Goal: Information Seeking & Learning: Find specific fact

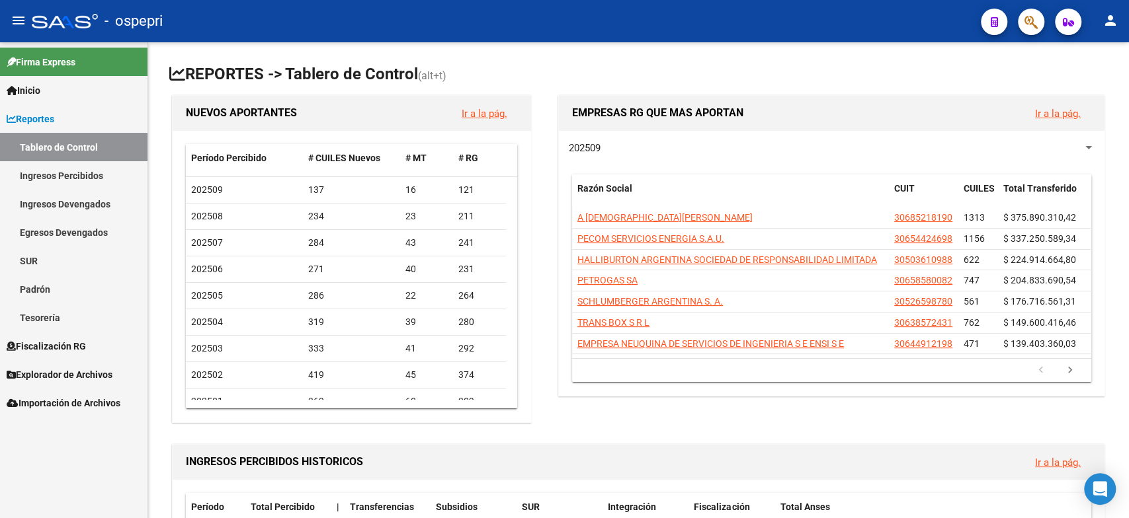
click at [58, 293] on link "Padrón" at bounding box center [73, 289] width 147 height 28
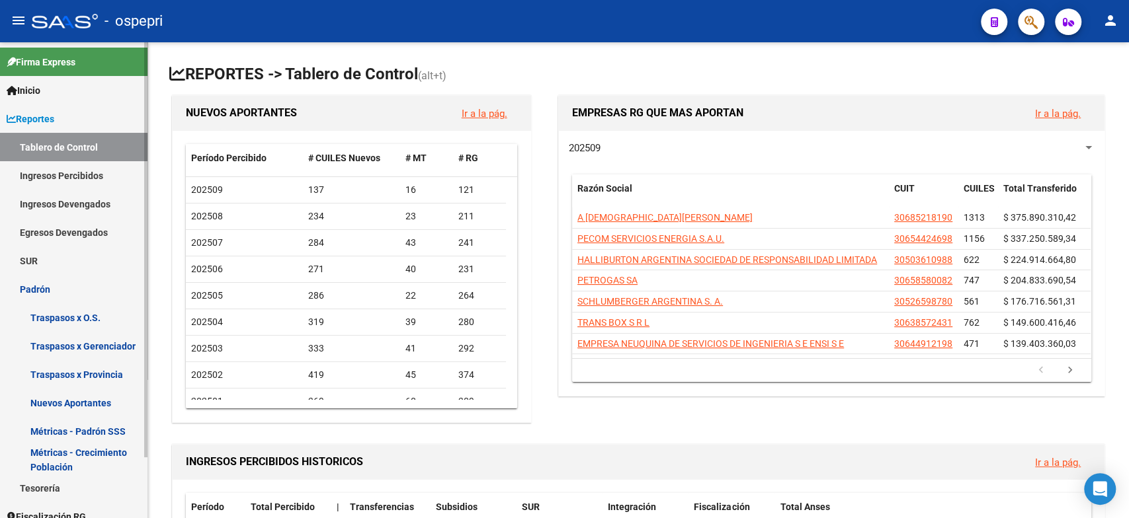
click at [81, 200] on link "Ingresos Devengados" at bounding box center [73, 204] width 147 height 28
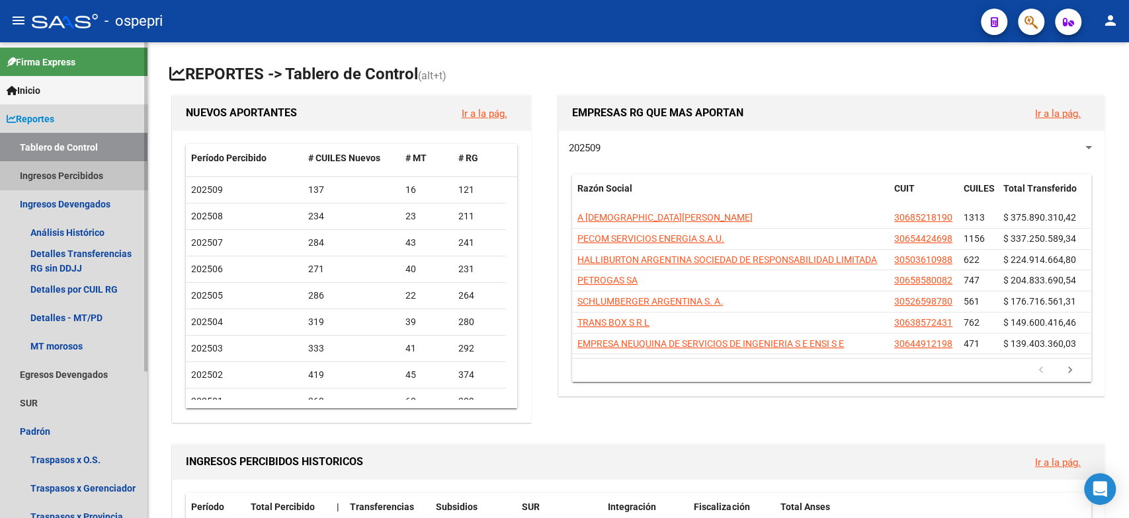
click at [89, 171] on link "Ingresos Percibidos" at bounding box center [73, 175] width 147 height 28
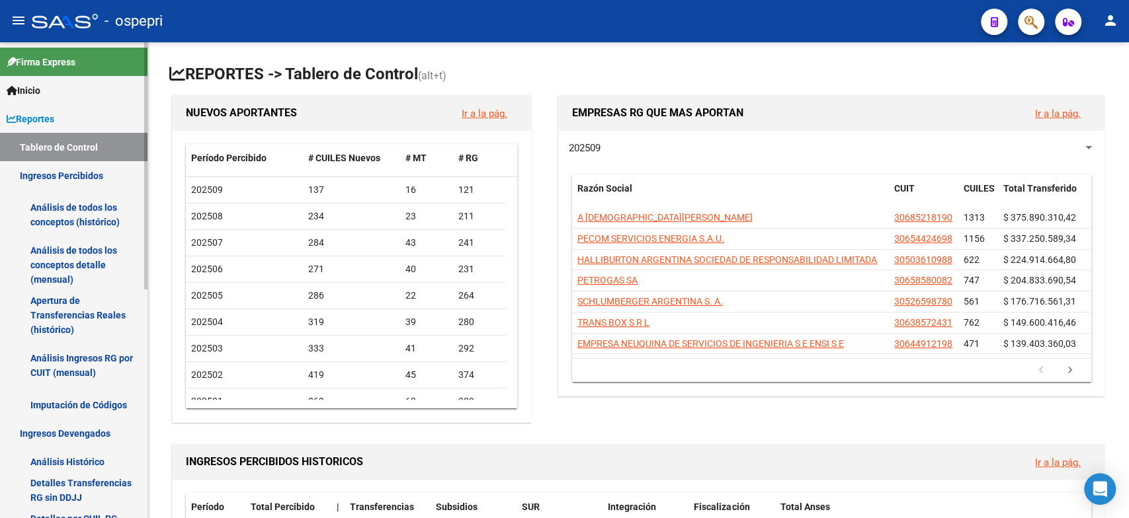
click at [72, 353] on link "Análisis Ingresos RG por CUIT (mensual)" at bounding box center [73, 365] width 147 height 50
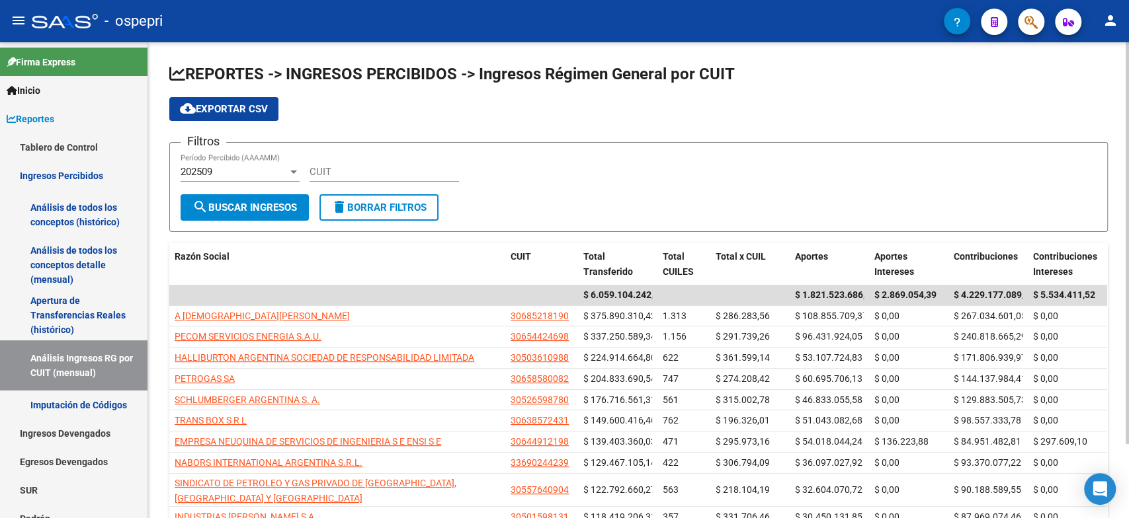
click at [339, 172] on input "CUIT" at bounding box center [383, 172] width 149 height 12
click at [347, 181] on div "CUIT" at bounding box center [383, 167] width 149 height 28
click at [347, 178] on div "CUIT" at bounding box center [383, 167] width 149 height 28
paste input "33-71487924-9"
type input "33-71487924-9"
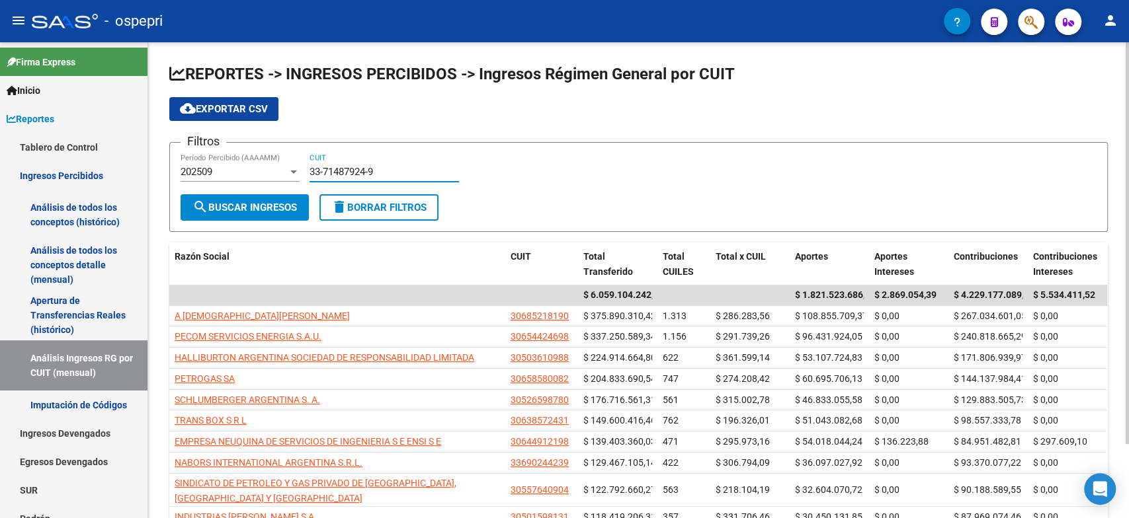
click at [235, 208] on span "search Buscar Ingresos" at bounding box center [244, 208] width 104 height 12
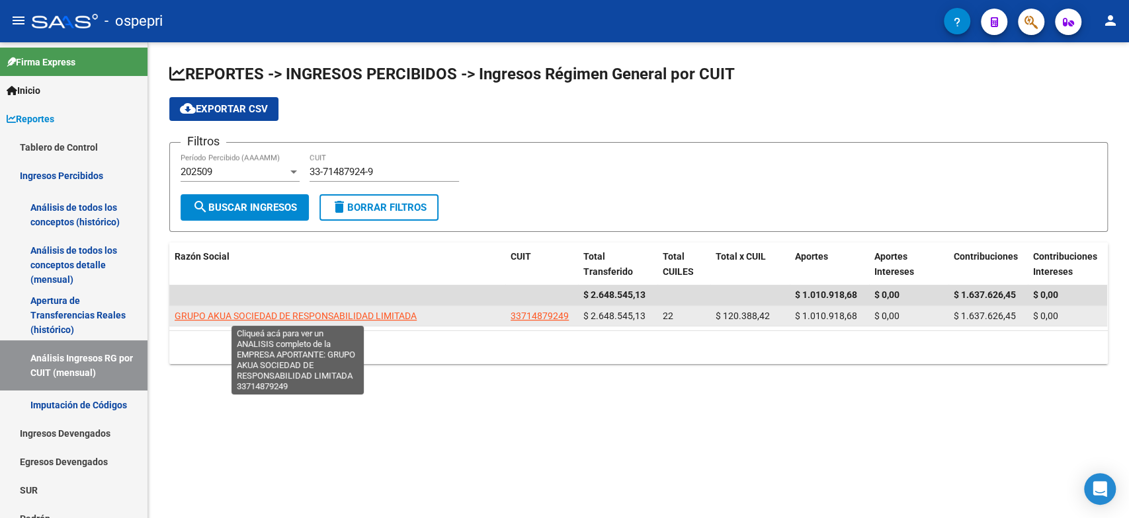
click at [292, 314] on span "GRUPO AKUA SOCIEDAD DE RESPONSABILIDAD LIMITADA" at bounding box center [296, 316] width 242 height 11
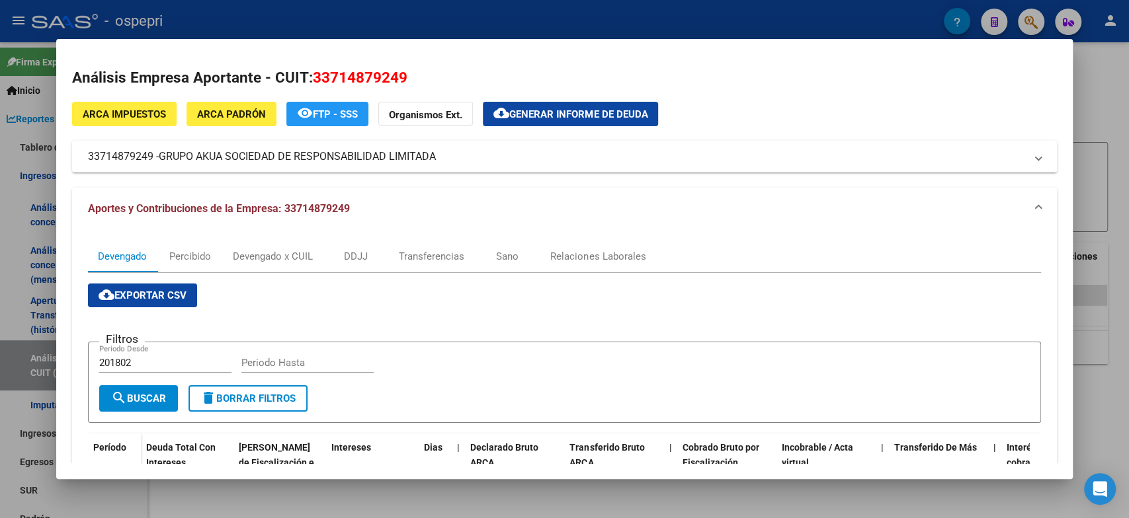
click at [1096, 152] on div at bounding box center [564, 259] width 1129 height 518
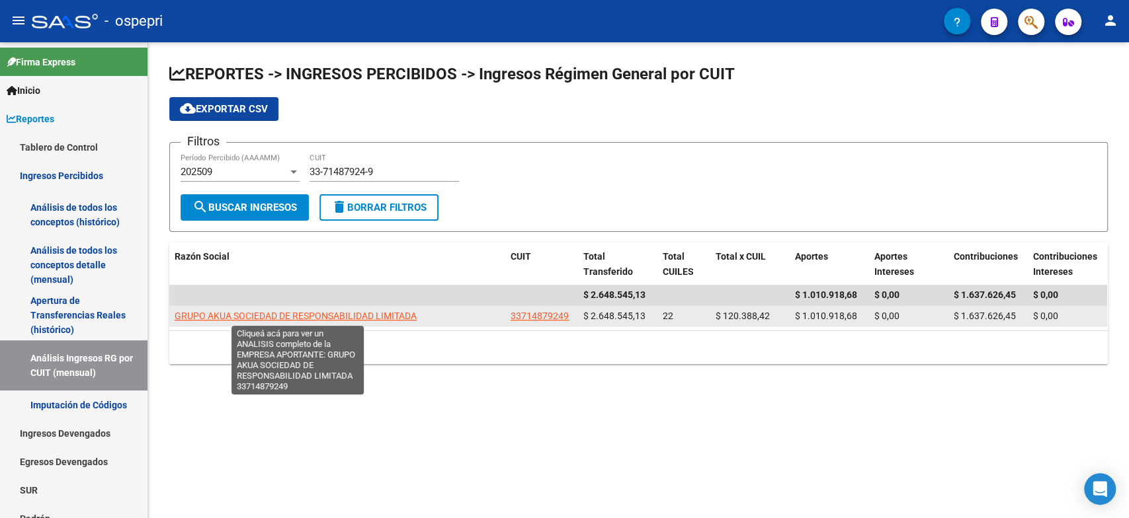
click at [309, 319] on span "GRUPO AKUA SOCIEDAD DE RESPONSABILIDAD LIMITADA" at bounding box center [296, 316] width 242 height 11
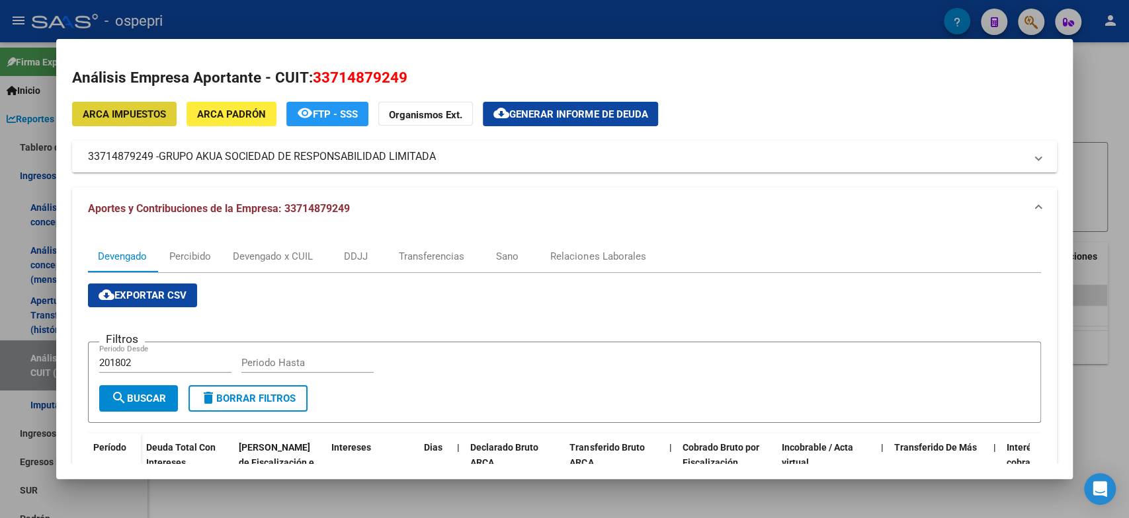
click at [339, 120] on span "FTP - SSS" at bounding box center [335, 114] width 45 height 12
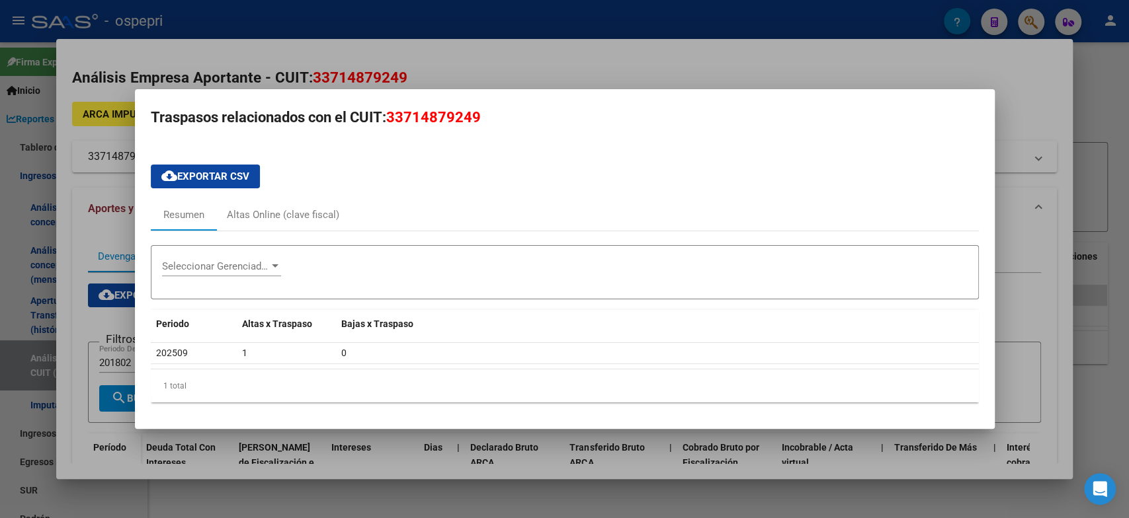
click at [1029, 204] on div at bounding box center [564, 259] width 1129 height 518
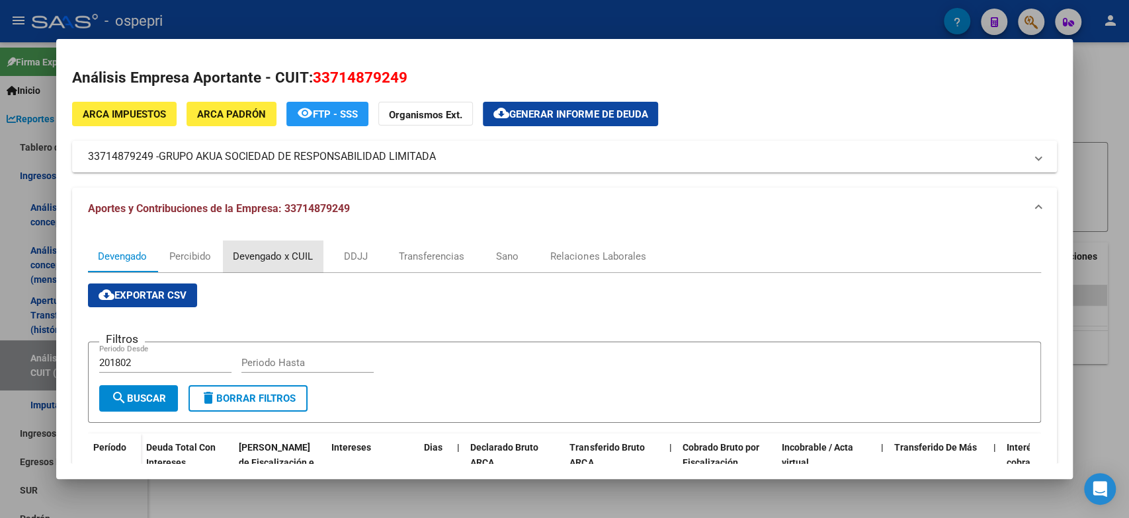
click at [236, 255] on div "Devengado x CUIL" at bounding box center [273, 256] width 80 height 15
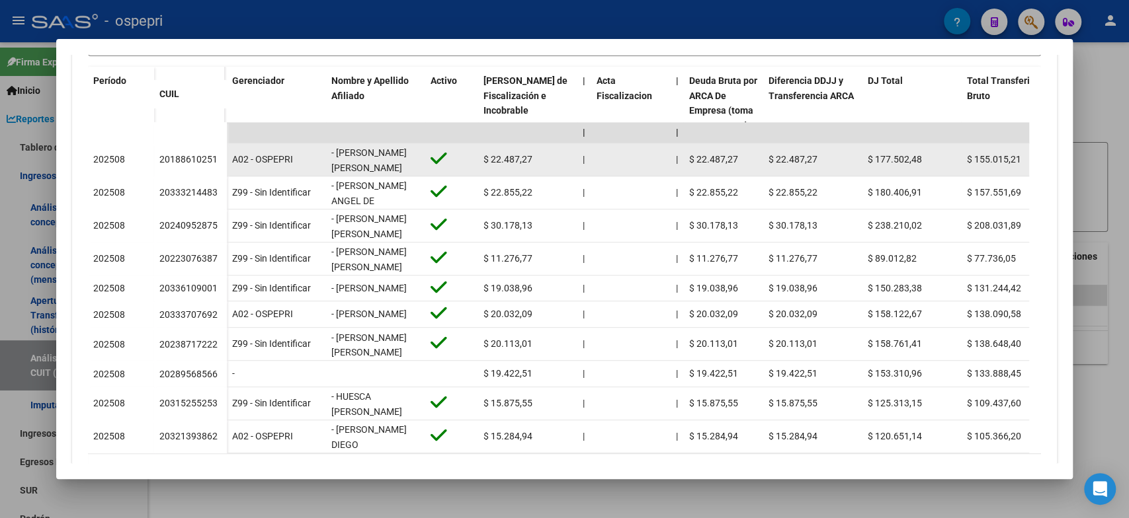
scroll to position [147, 0]
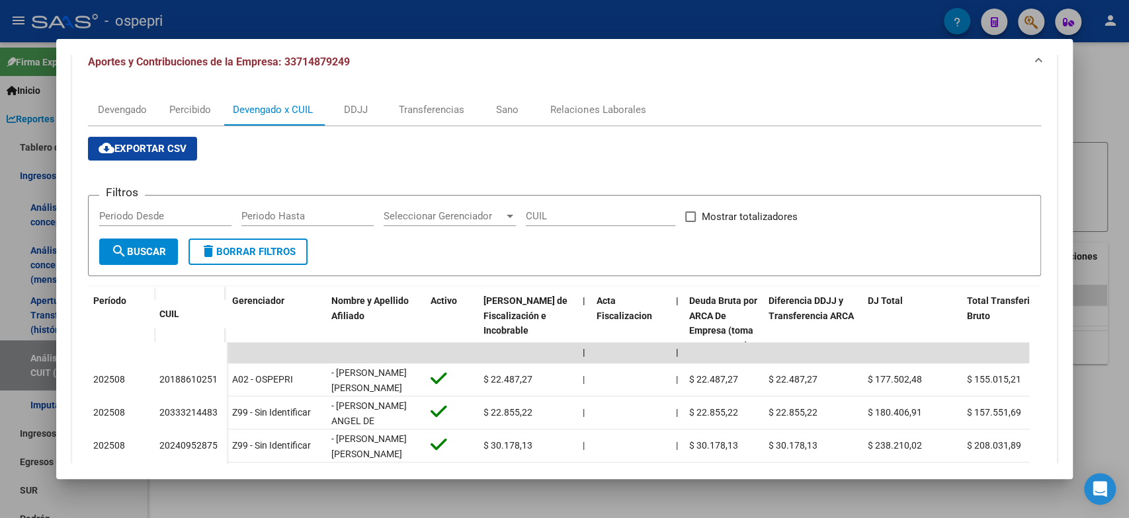
click at [158, 248] on span "search Buscar" at bounding box center [138, 252] width 55 height 12
click at [529, 210] on input "CUIL" at bounding box center [600, 216] width 149 height 12
paste input "33-71487924-9"
click at [131, 255] on span "search Buscar" at bounding box center [138, 252] width 55 height 12
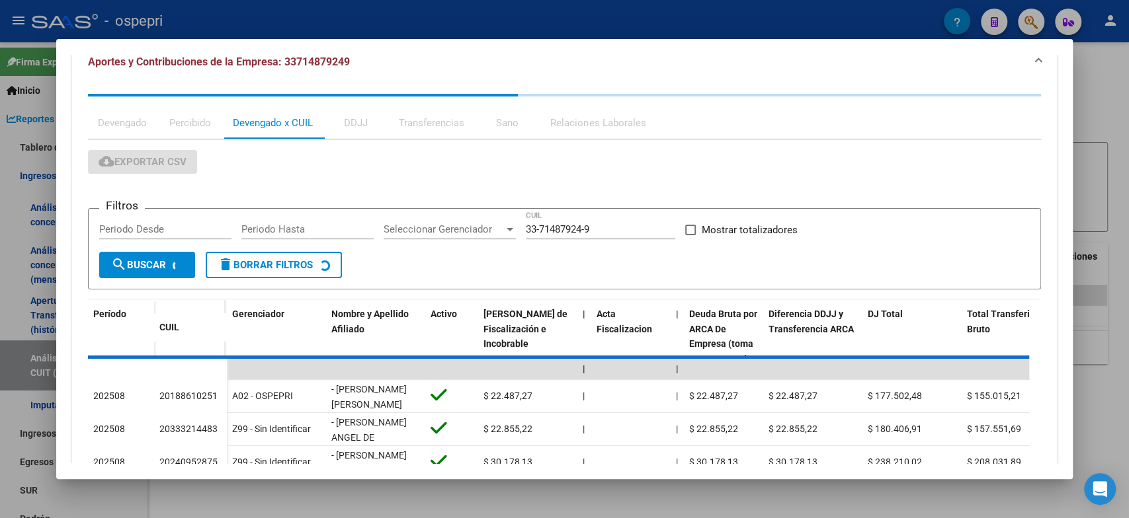
scroll to position [127, 0]
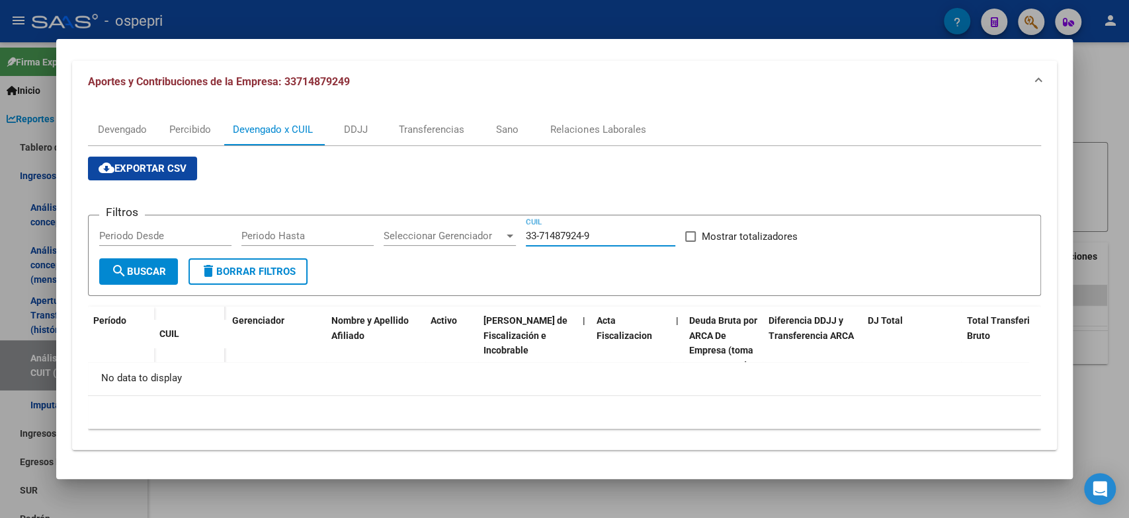
drag, startPoint x: 597, startPoint y: 236, endPoint x: 331, endPoint y: 216, distance: 266.6
click at [331, 216] on form "Filtros Periodo Desde Periodo Hasta Seleccionar Gerenciador Seleccionar Gerenci…" at bounding box center [564, 255] width 952 height 81
paste input "20-36258150"
type input "20-36258150-9"
click at [147, 274] on span "search Buscar" at bounding box center [138, 272] width 55 height 12
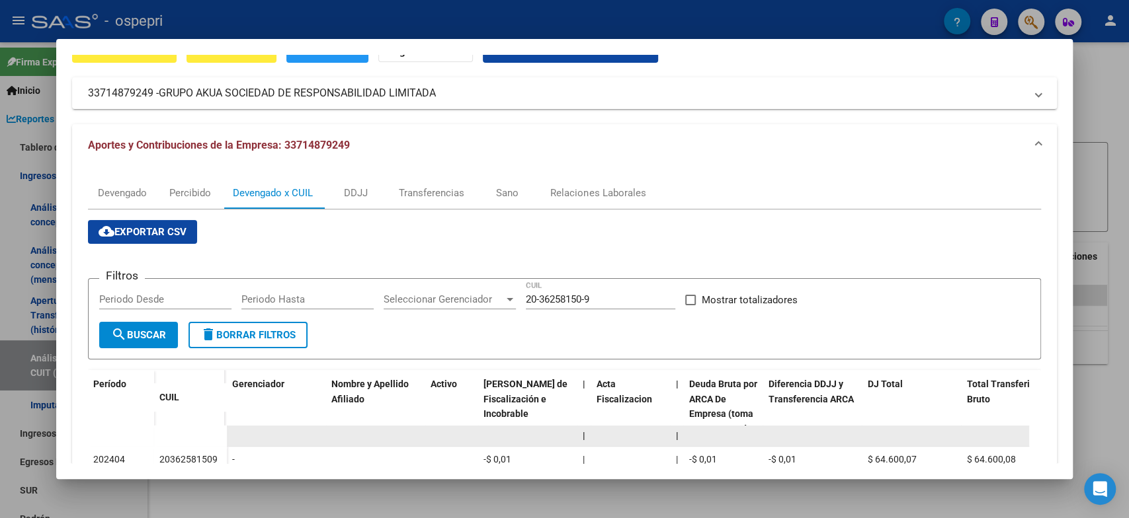
scroll to position [137, 0]
